Goal: Information Seeking & Learning: Learn about a topic

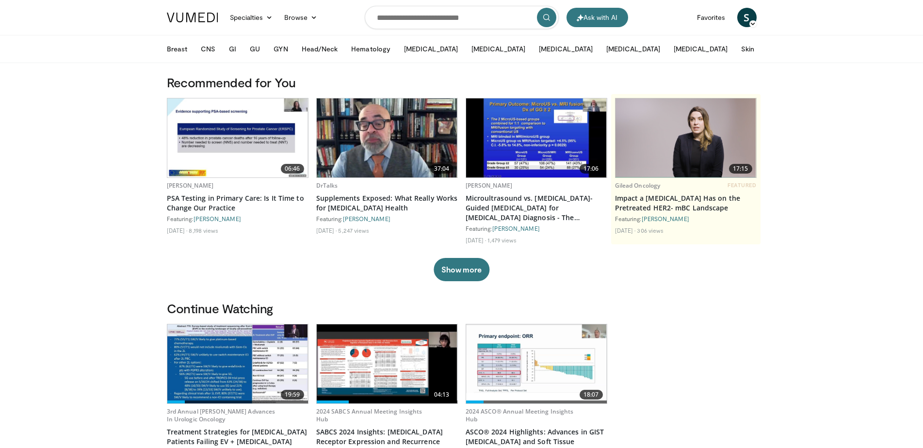
click at [723, 339] on div "19:59 3rd Annual Christopher G. Wood Advances In Urologic Oncology Treatment St…" at bounding box center [462, 404] width 590 height 160
click at [256, 50] on button "GU" at bounding box center [255, 48] width 22 height 19
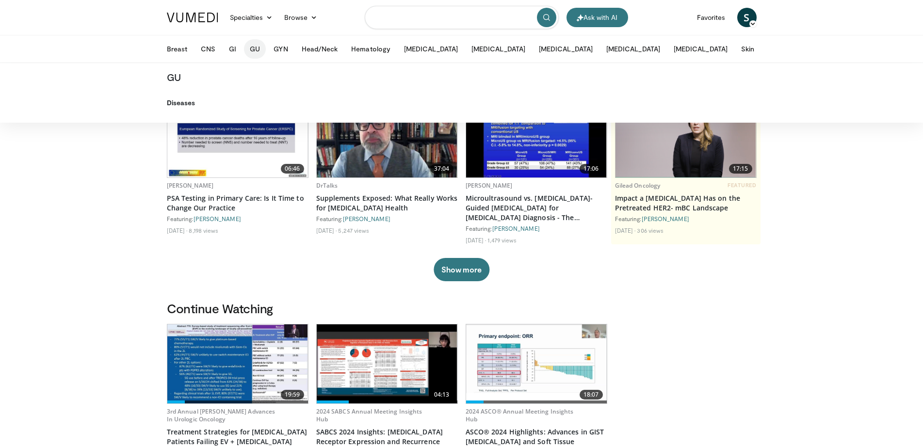
click at [405, 17] on input "Search topics, interventions" at bounding box center [462, 17] width 194 height 23
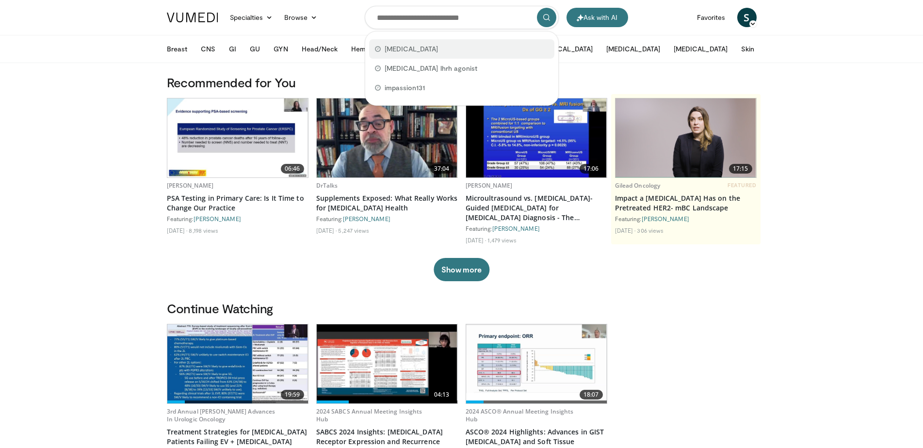
click at [403, 49] on span "bladder cancer" at bounding box center [411, 49] width 54 height 10
type input "**********"
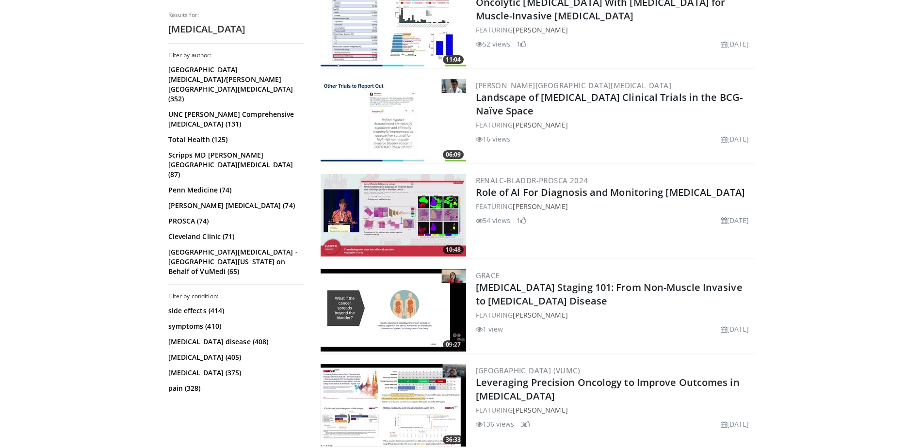
scroll to position [698, 0]
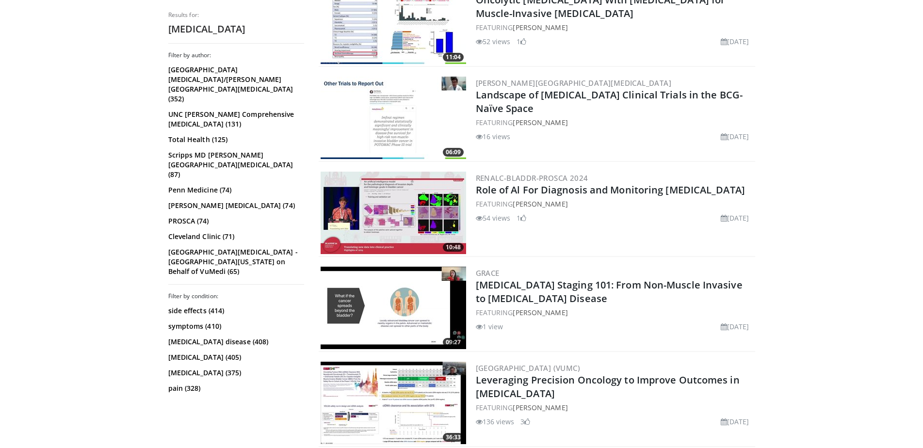
click at [388, 316] on img at bounding box center [392, 308] width 145 height 82
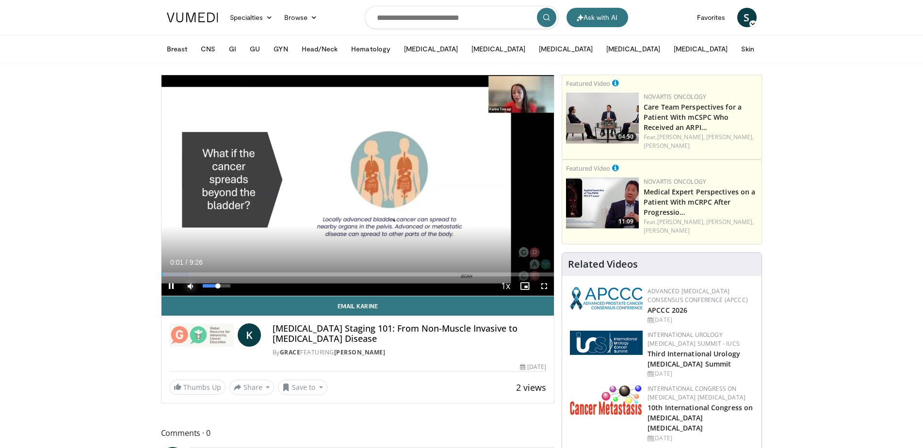
click at [190, 285] on span "Video Player" at bounding box center [190, 285] width 19 height 19
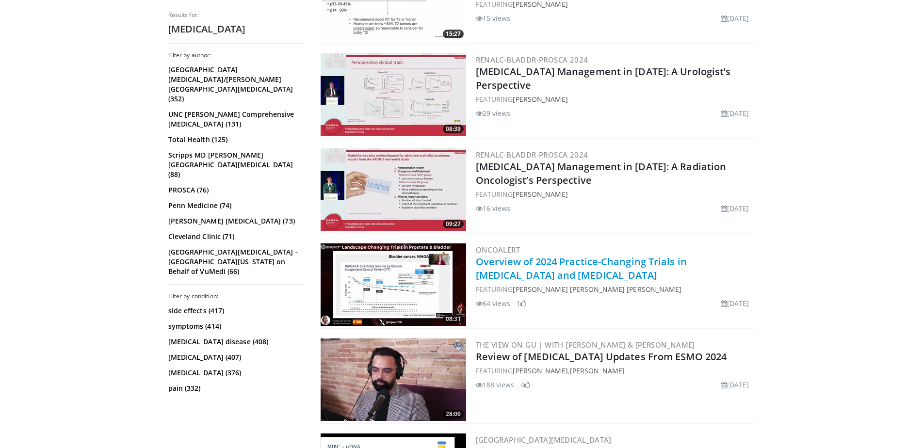
scroll to position [1338, 0]
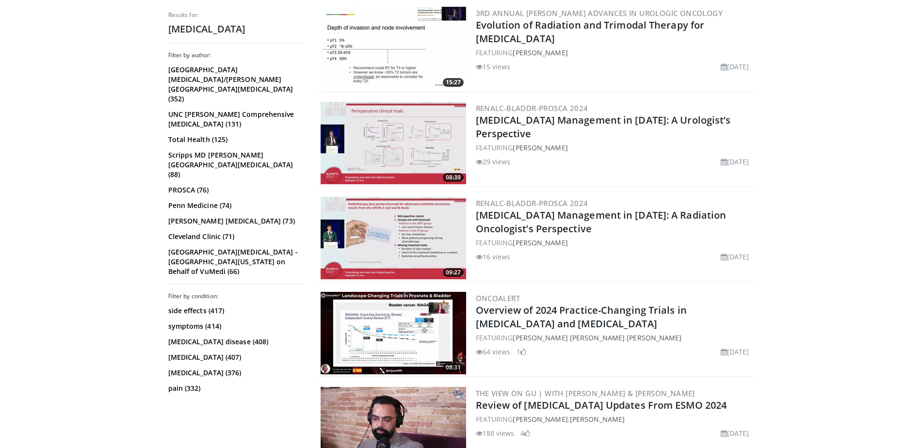
click at [429, 343] on img at bounding box center [392, 333] width 145 height 82
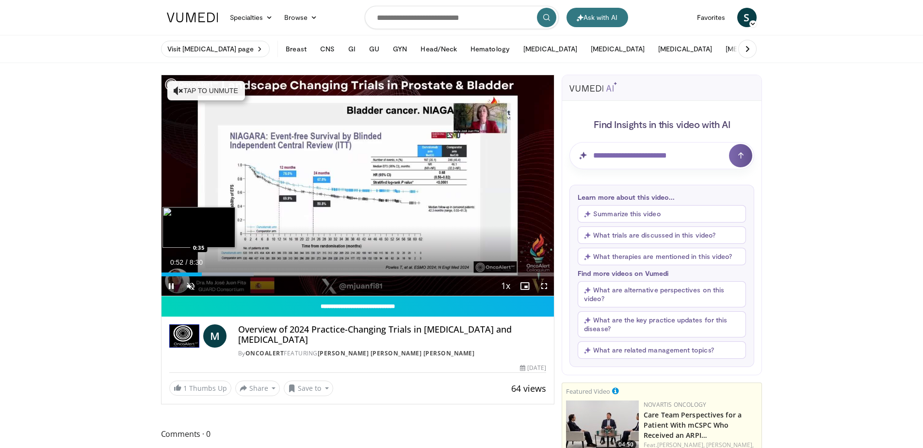
drag, startPoint x: 201, startPoint y: 277, endPoint x: 187, endPoint y: 271, distance: 15.6
click at [187, 276] on div "Current Time 0:52 / Duration 8:30 Pause Skip Backward Skip Forward Unmute 0% Lo…" at bounding box center [357, 285] width 393 height 19
click at [192, 276] on span "Video Player" at bounding box center [190, 285] width 19 height 19
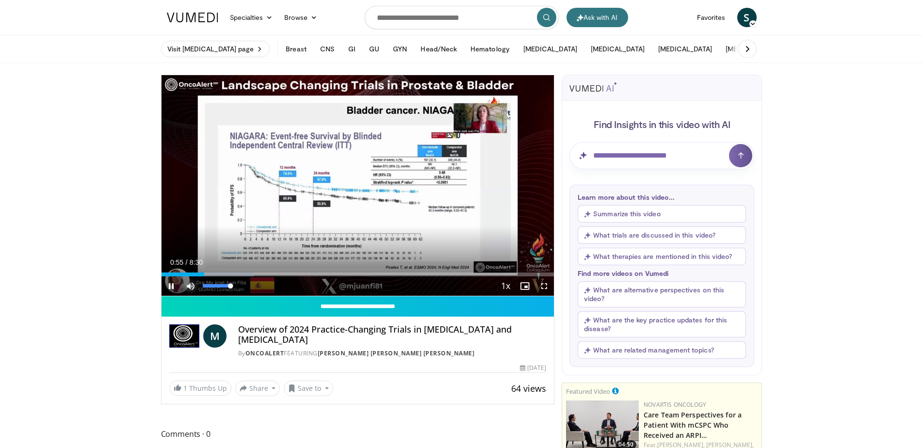
click at [193, 288] on span "Video Player" at bounding box center [190, 285] width 19 height 19
click at [176, 272] on div "0:56" at bounding box center [183, 274] width 44 height 4
